Goal: Obtain resource: Download file/media

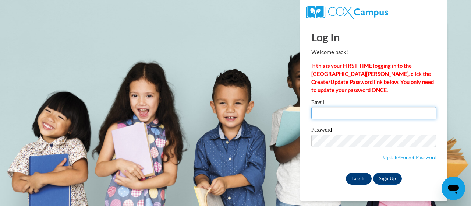
type input "[EMAIL_ADDRESS][PERSON_NAME][DOMAIN_NAME]"
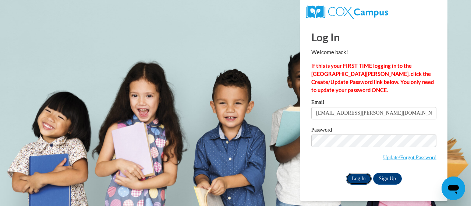
click at [358, 180] on input "Log In" at bounding box center [359, 179] width 26 height 12
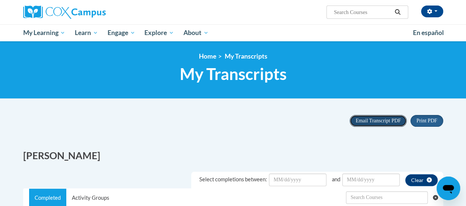
click at [387, 123] on span "Email Transcript PDF" at bounding box center [377, 121] width 45 height 6
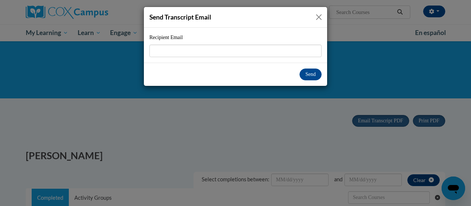
click at [322, 19] on button "Close" at bounding box center [318, 17] width 9 height 9
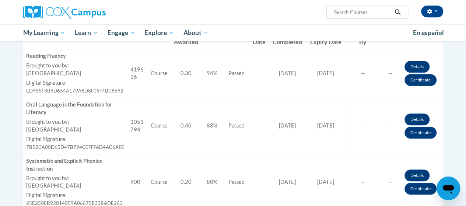
scroll to position [221, 0]
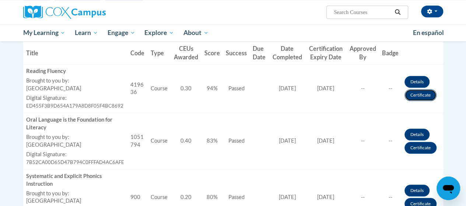
click at [419, 96] on link "Certificate" at bounding box center [420, 95] width 32 height 12
